Goal: Transaction & Acquisition: Obtain resource

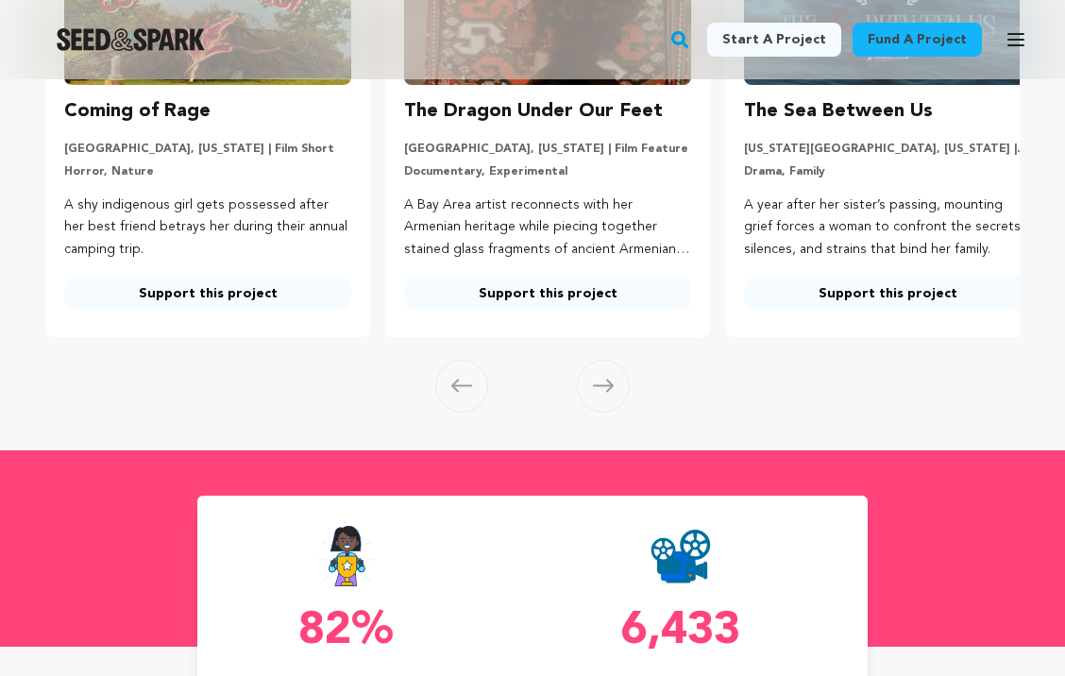
scroll to position [329, 0]
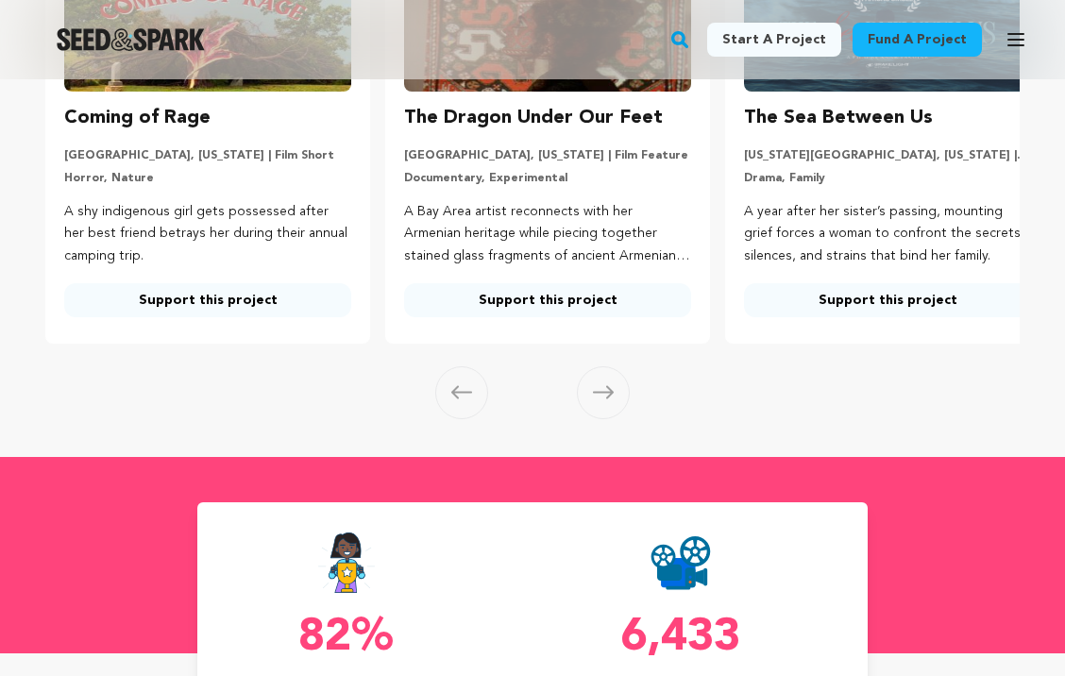
click at [591, 419] on span at bounding box center [603, 392] width 53 height 53
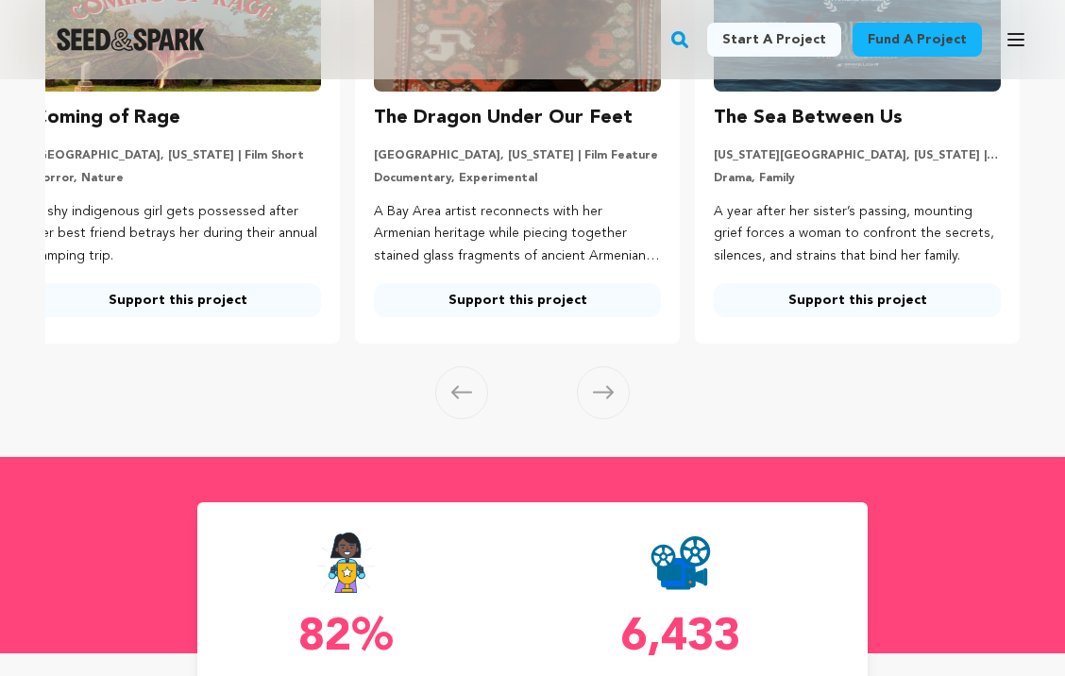
scroll to position [147, 0]
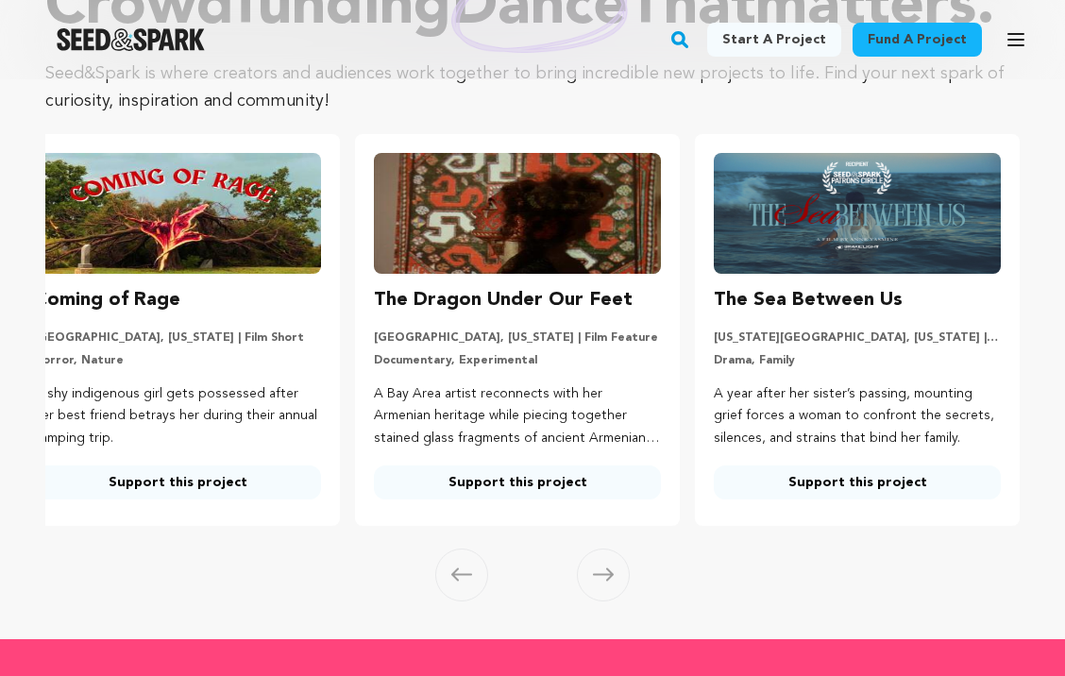
click at [620, 601] on span at bounding box center [603, 574] width 53 height 53
click at [463, 581] on icon at bounding box center [461, 574] width 21 height 14
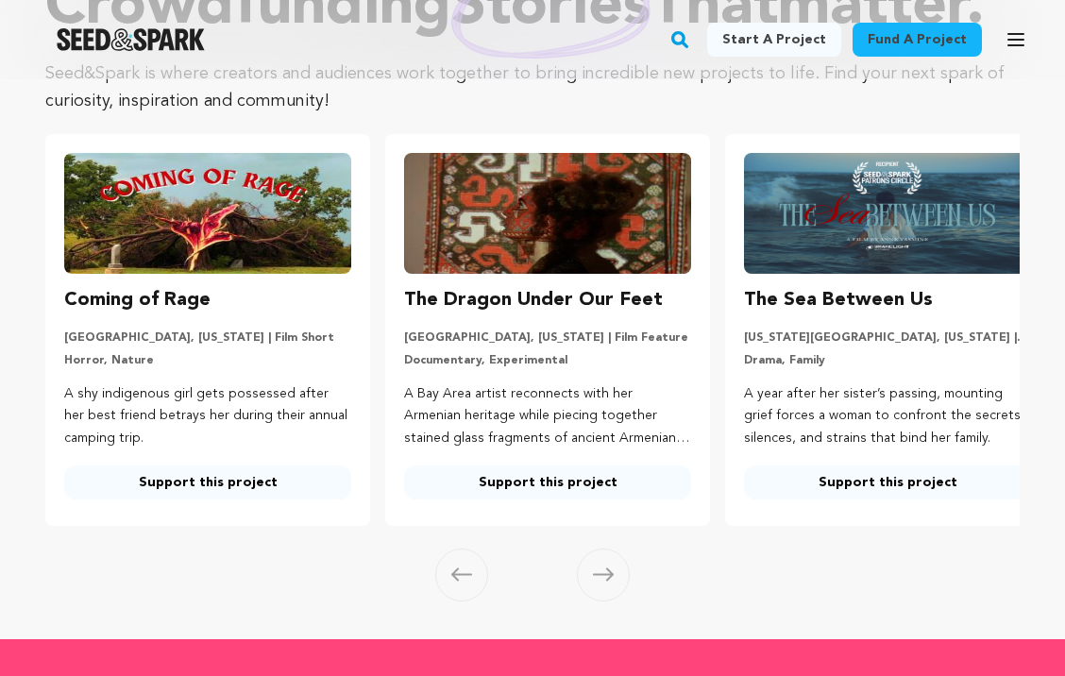
scroll to position [0, 0]
click at [598, 601] on span at bounding box center [603, 574] width 53 height 53
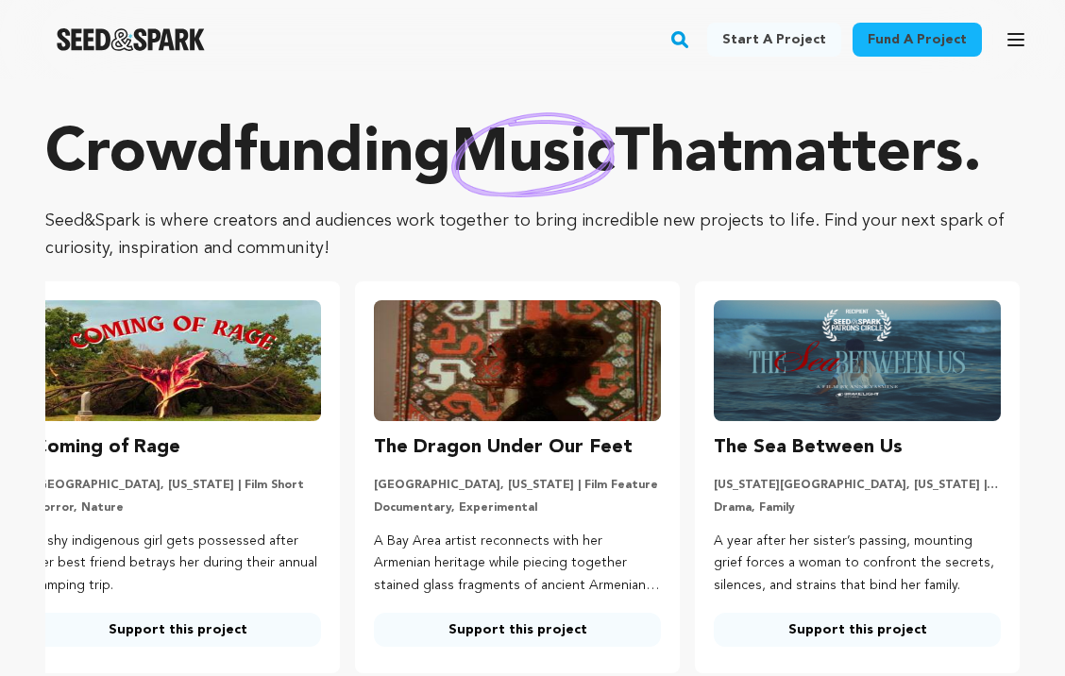
click at [901, 51] on link "Fund a project" at bounding box center [916, 40] width 129 height 34
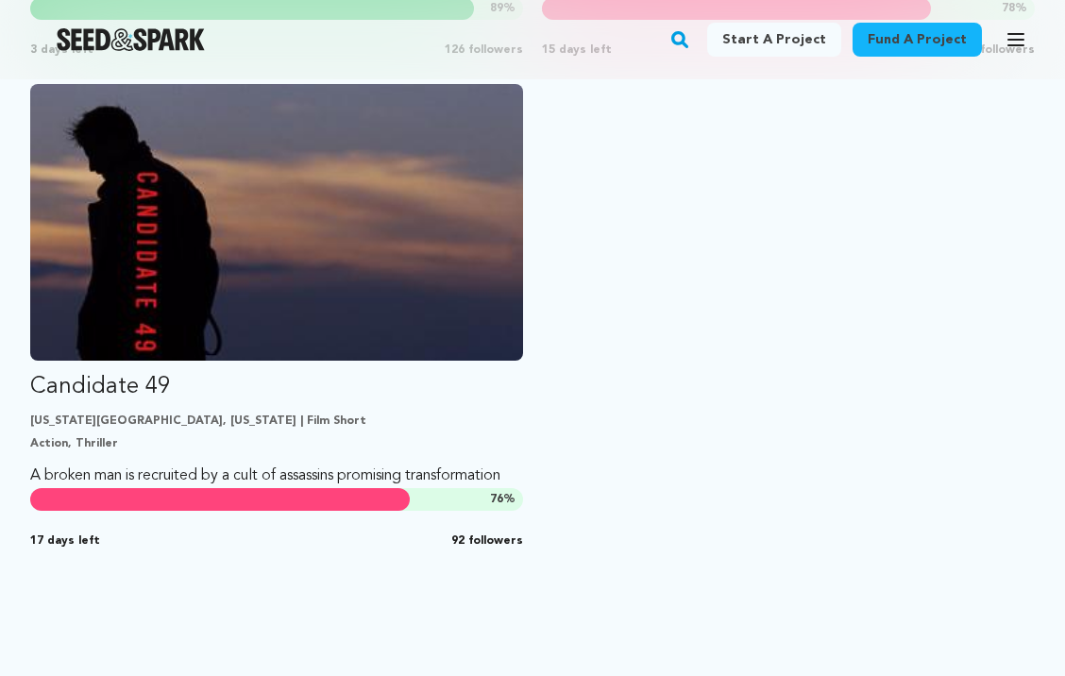
scroll to position [2282, 0]
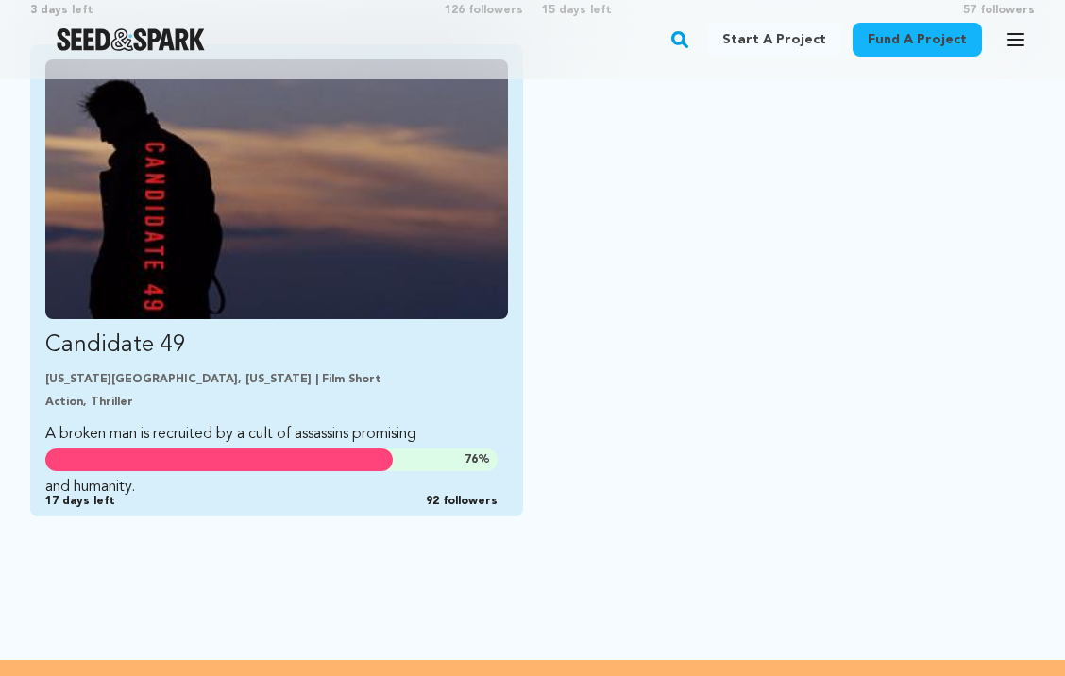
click at [323, 372] on div "New York City, New York | Film Short Action, Thriller" at bounding box center [276, 391] width 462 height 38
